Goal: Information Seeking & Learning: Find specific fact

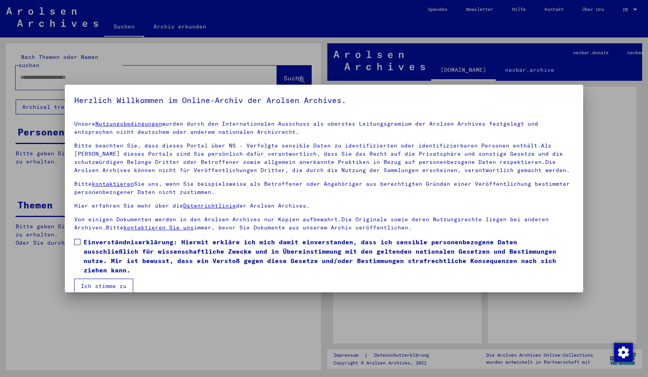
click at [77, 243] on span at bounding box center [77, 242] width 6 height 6
click at [110, 285] on button "Ich stimme zu" at bounding box center [103, 286] width 59 height 15
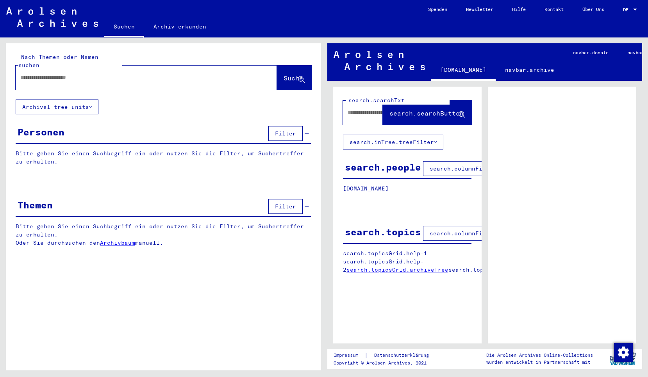
click at [62, 73] on input "text" at bounding box center [139, 77] width 238 height 8
type input "*"
type input "*******"
click at [283, 74] on span "Suche" at bounding box center [293, 78] width 20 height 8
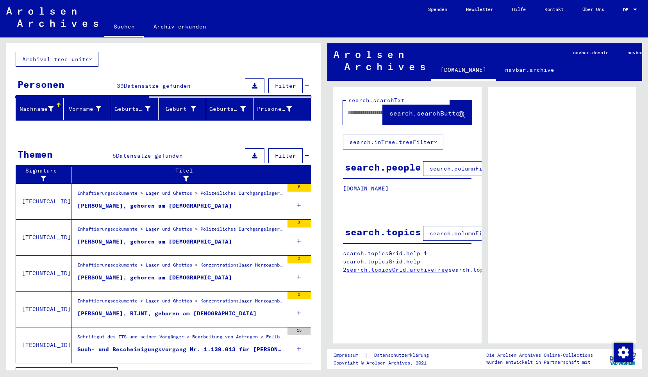
scroll to position [55, 0]
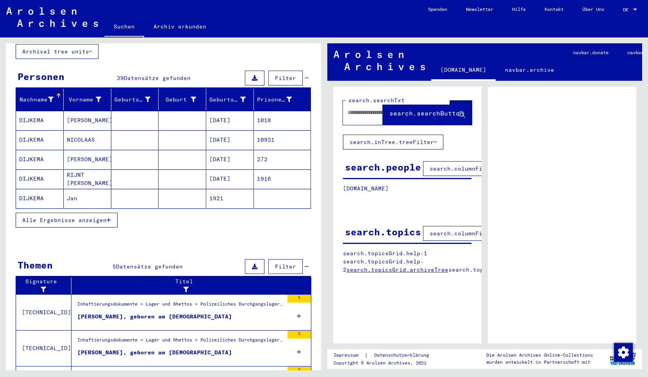
click at [75, 171] on mat-cell "RIJNT [PERSON_NAME]" at bounding box center [88, 178] width 48 height 19
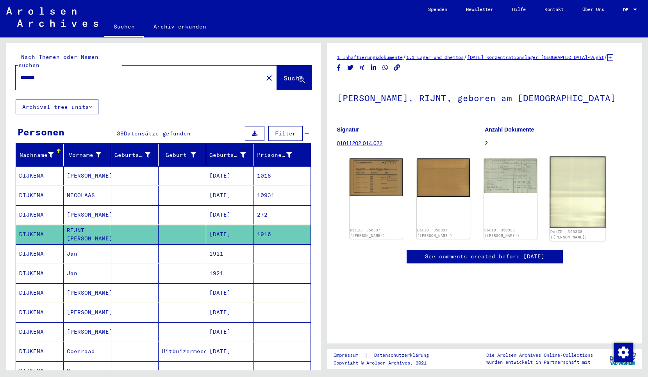
click at [574, 194] on img at bounding box center [577, 193] width 56 height 72
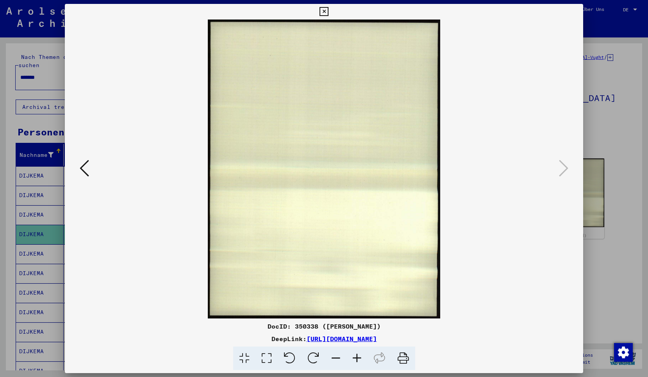
click at [84, 170] on icon at bounding box center [84, 168] width 9 height 19
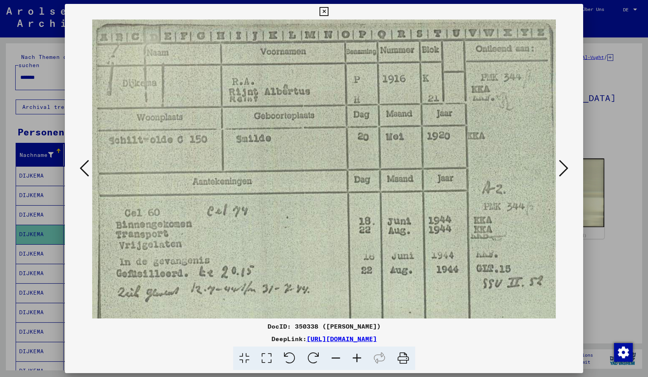
click at [85, 167] on icon at bounding box center [84, 168] width 9 height 19
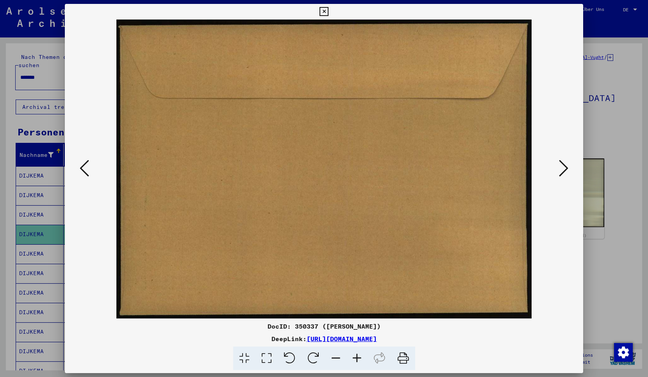
click at [85, 167] on icon at bounding box center [84, 168] width 9 height 19
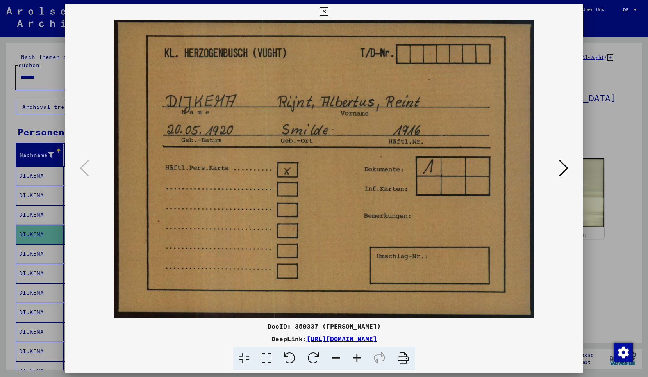
click at [565, 167] on icon at bounding box center [563, 168] width 9 height 19
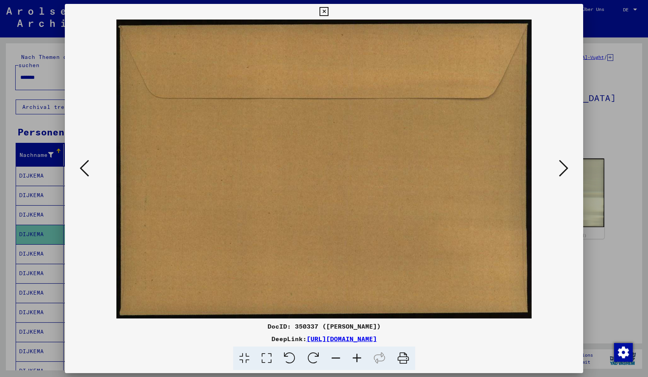
click at [565, 167] on icon at bounding box center [563, 168] width 9 height 19
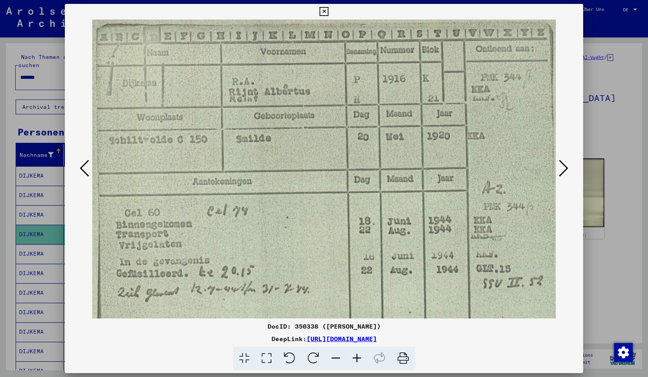
click at [82, 167] on icon at bounding box center [84, 168] width 9 height 19
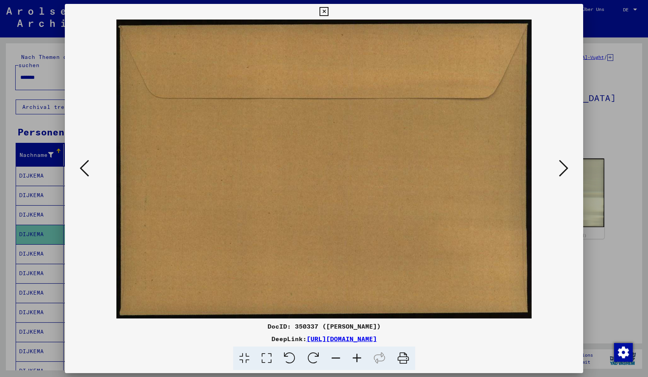
click at [82, 167] on icon at bounding box center [84, 168] width 9 height 19
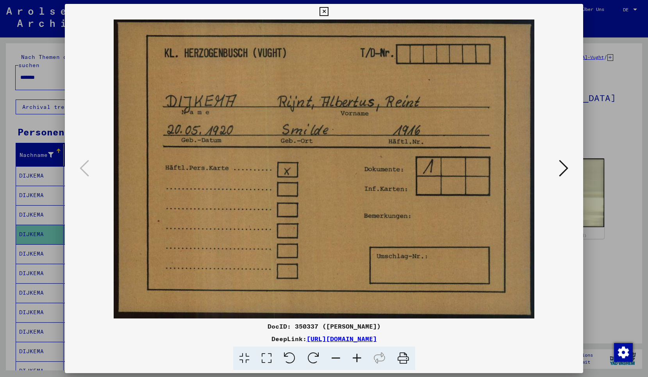
click at [563, 168] on icon at bounding box center [563, 168] width 9 height 19
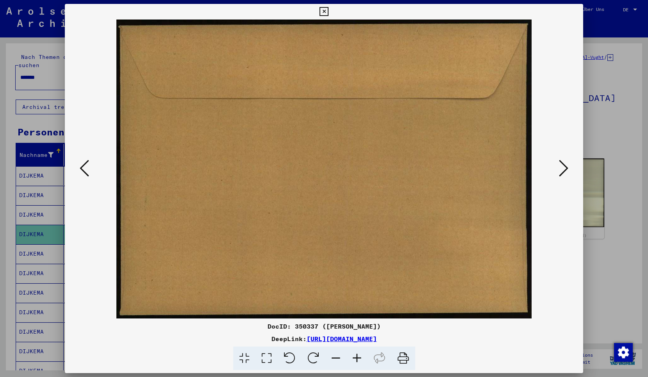
click at [563, 168] on icon at bounding box center [563, 168] width 9 height 19
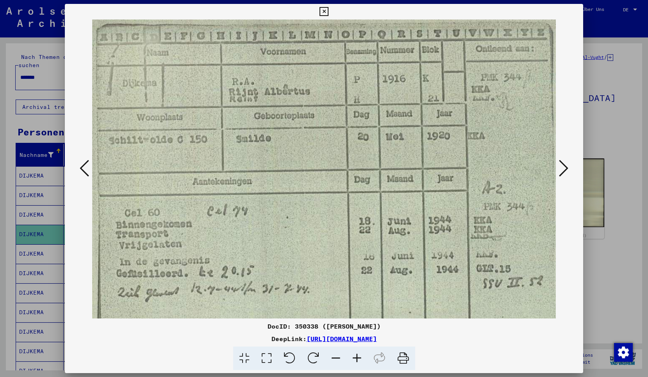
click at [563, 168] on icon at bounding box center [563, 168] width 9 height 19
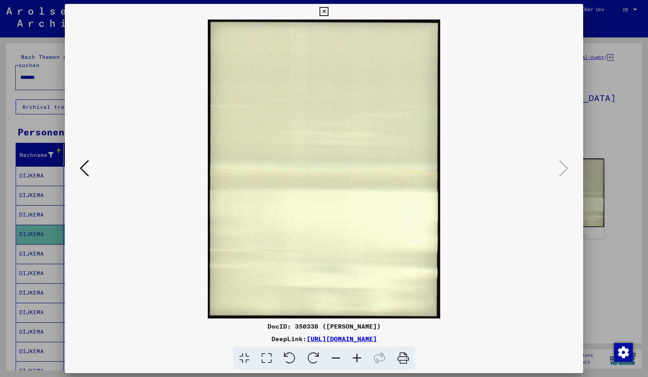
click at [345, 185] on img at bounding box center [323, 169] width 465 height 299
click at [83, 169] on icon at bounding box center [84, 168] width 9 height 19
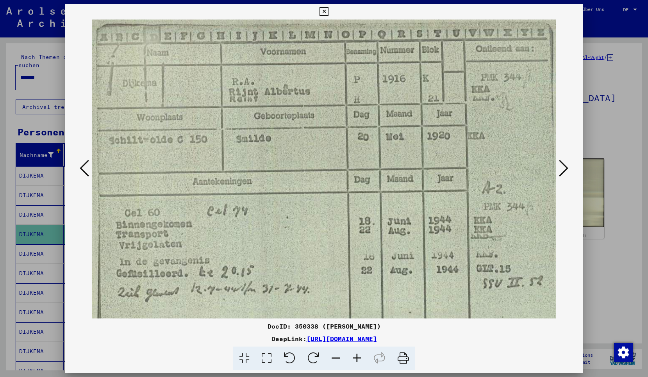
click at [328, 9] on icon at bounding box center [323, 11] width 9 height 9
